Goal: Communication & Community: Participate in discussion

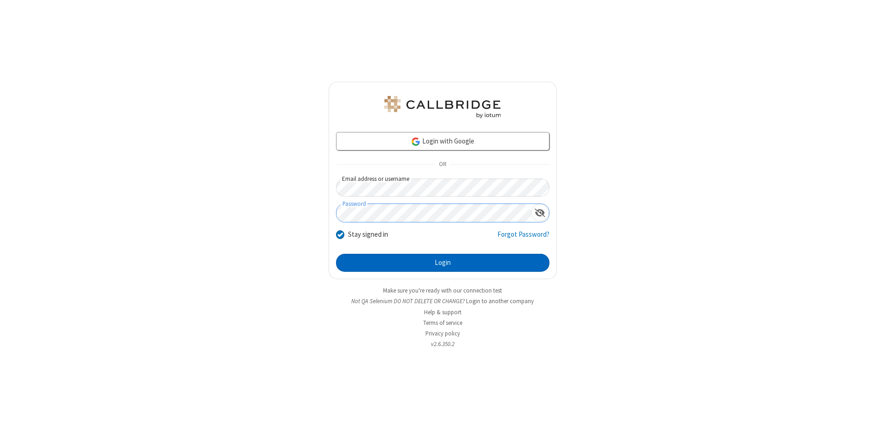
click at [443, 263] on button "Login" at bounding box center [443, 263] width 214 height 18
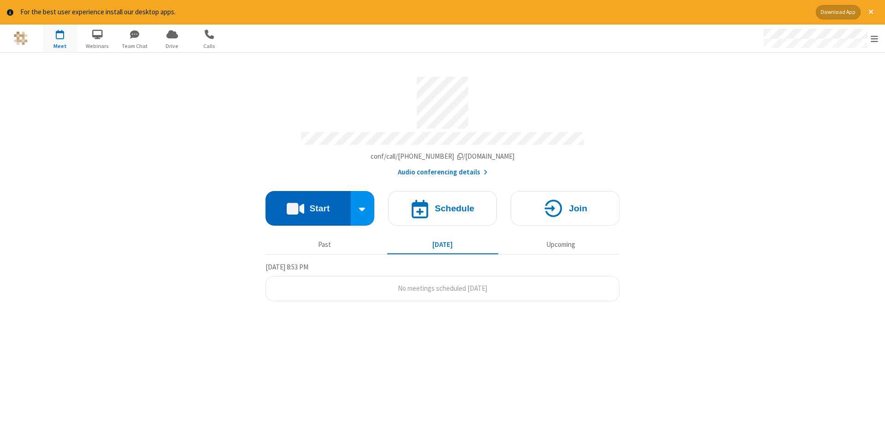
click at [308, 205] on button "Start" at bounding box center [308, 208] width 85 height 35
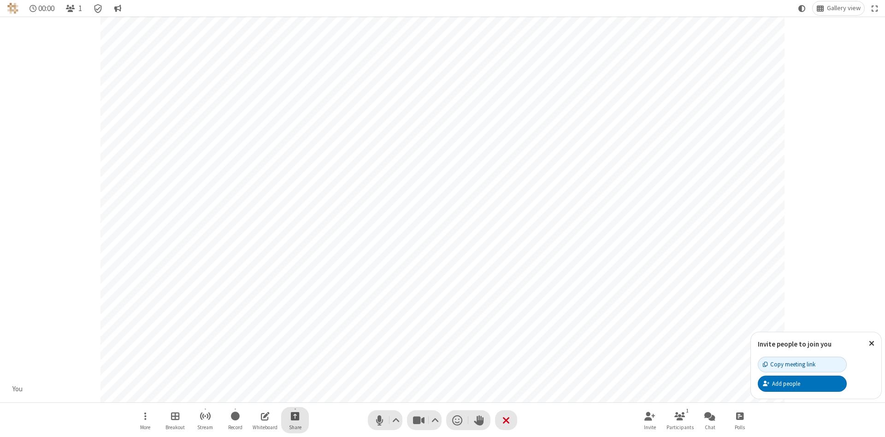
click at [295, 416] on span "Start sharing" at bounding box center [295, 416] width 9 height 12
click at [258, 393] on span "Share my screen" at bounding box center [258, 394] width 11 height 8
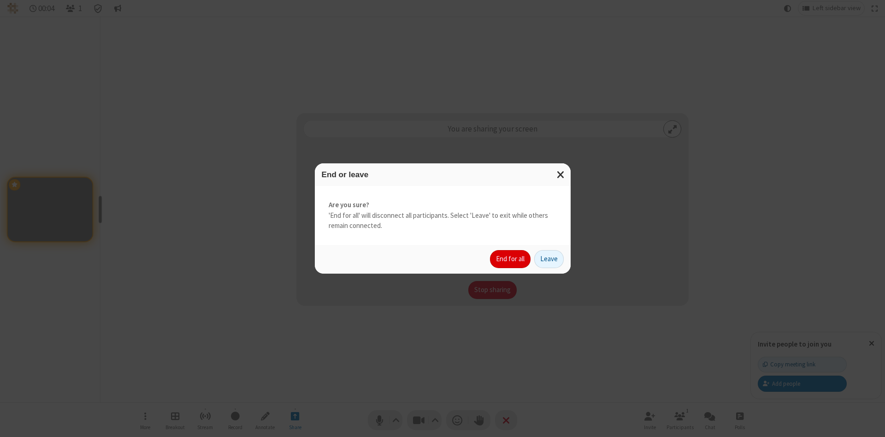
click at [511, 259] on button "End for all" at bounding box center [510, 259] width 41 height 18
